Goal: Find specific page/section: Find specific page/section

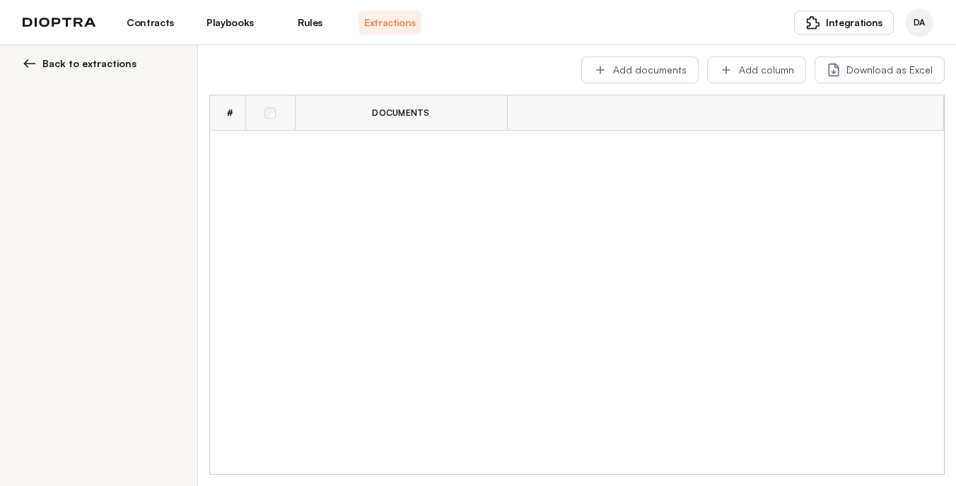
click at [211, 26] on link "Playbooks" at bounding box center [230, 23] width 63 height 24
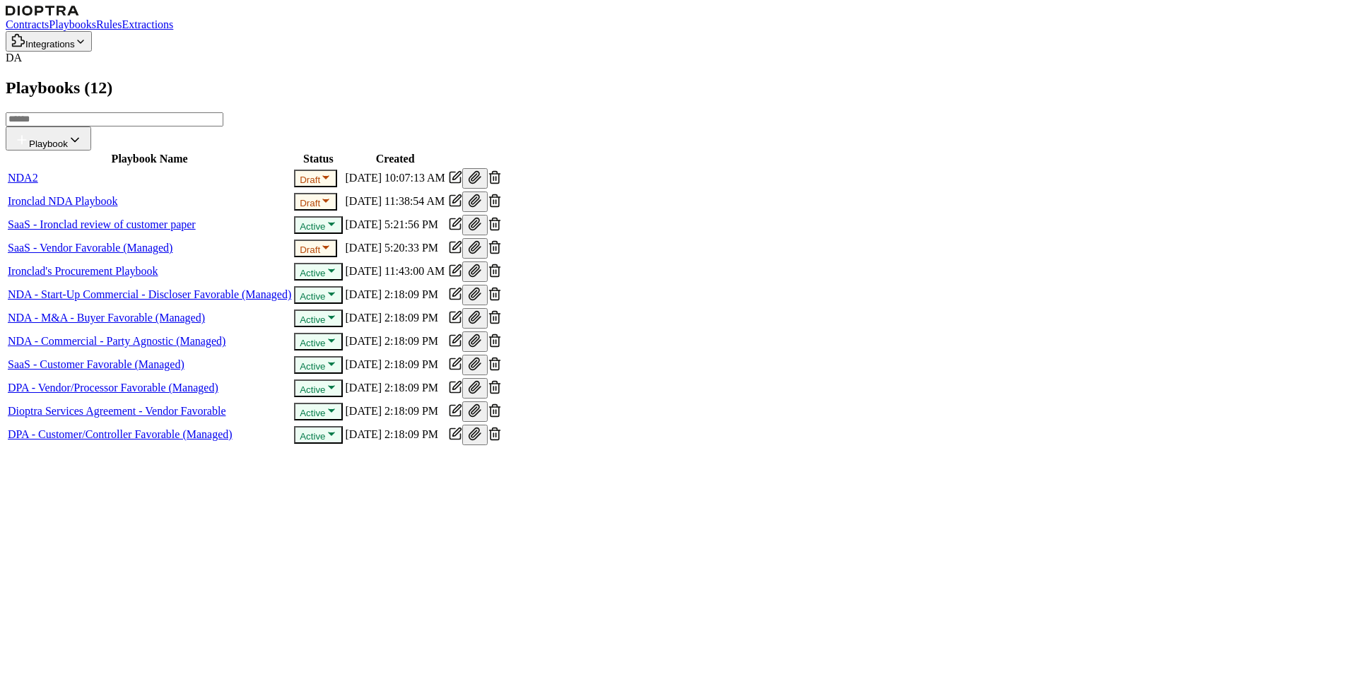
click at [331, 183] on icon "button" at bounding box center [325, 177] width 11 height 11
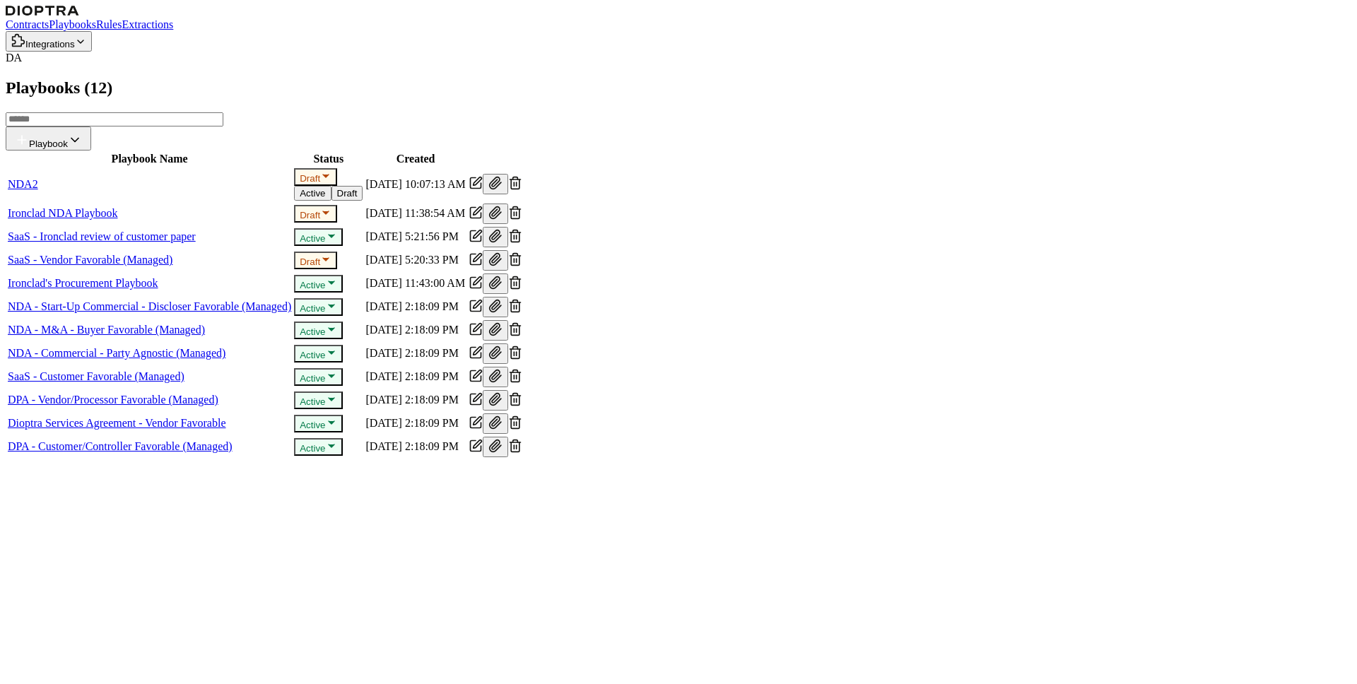
click at [331, 201] on button "Active" at bounding box center [312, 193] width 37 height 15
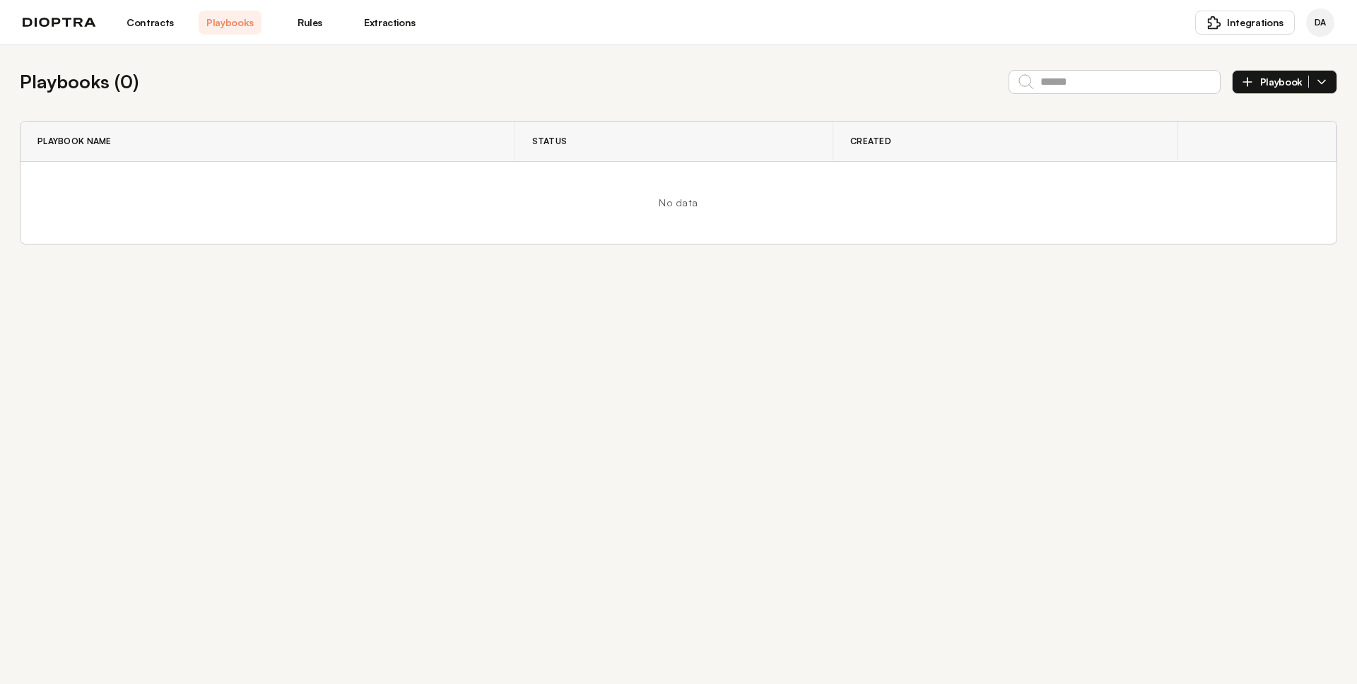
click at [162, 20] on link "Contracts" at bounding box center [150, 23] width 63 height 24
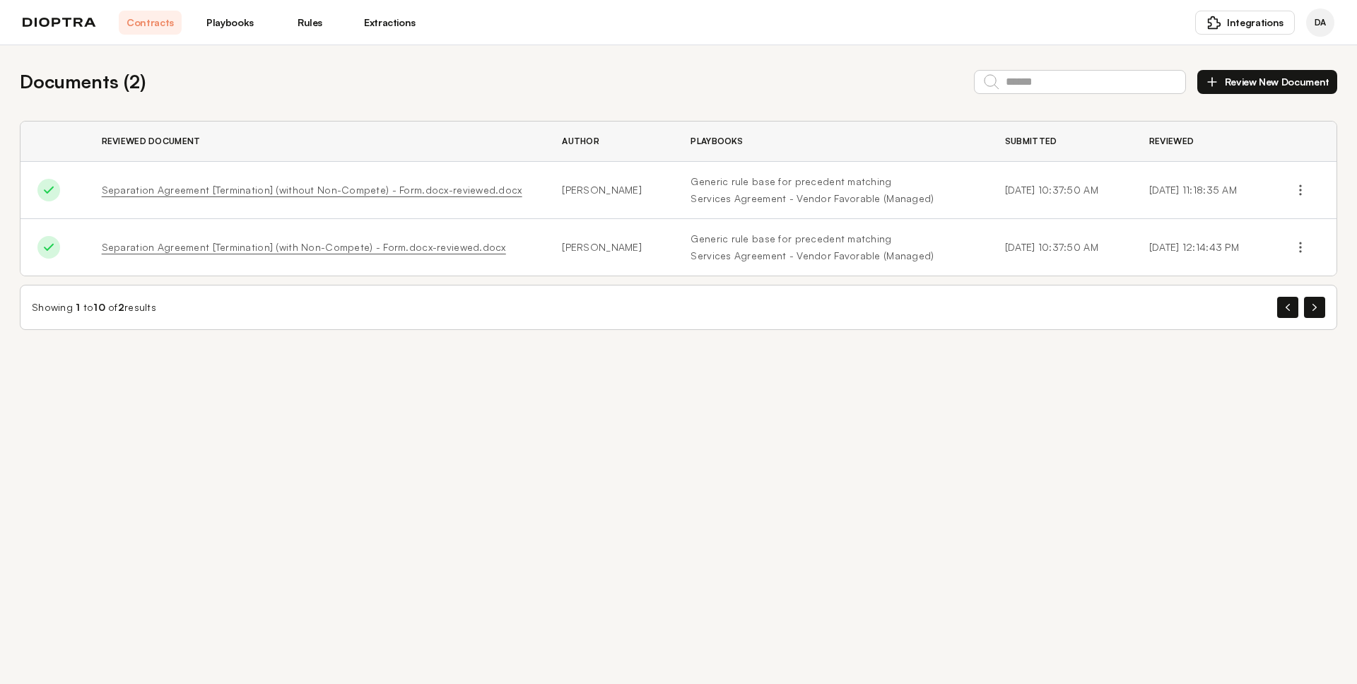
click at [230, 19] on link "Playbooks" at bounding box center [230, 23] width 63 height 24
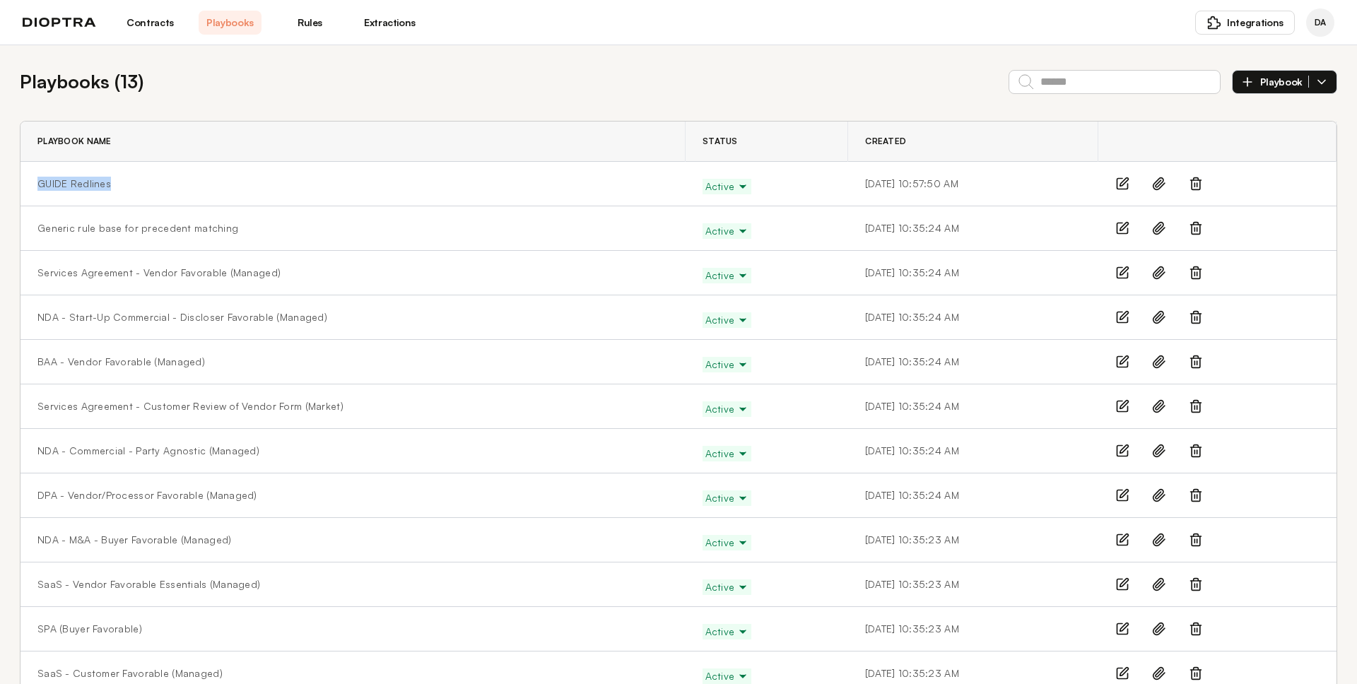
drag, startPoint x: 163, startPoint y: 188, endPoint x: 33, endPoint y: 188, distance: 130.0
click at [33, 188] on td "GUIDE Redlines" at bounding box center [352, 184] width 665 height 45
copy link "GUIDE Redlines"
